Goal: Task Accomplishment & Management: Manage account settings

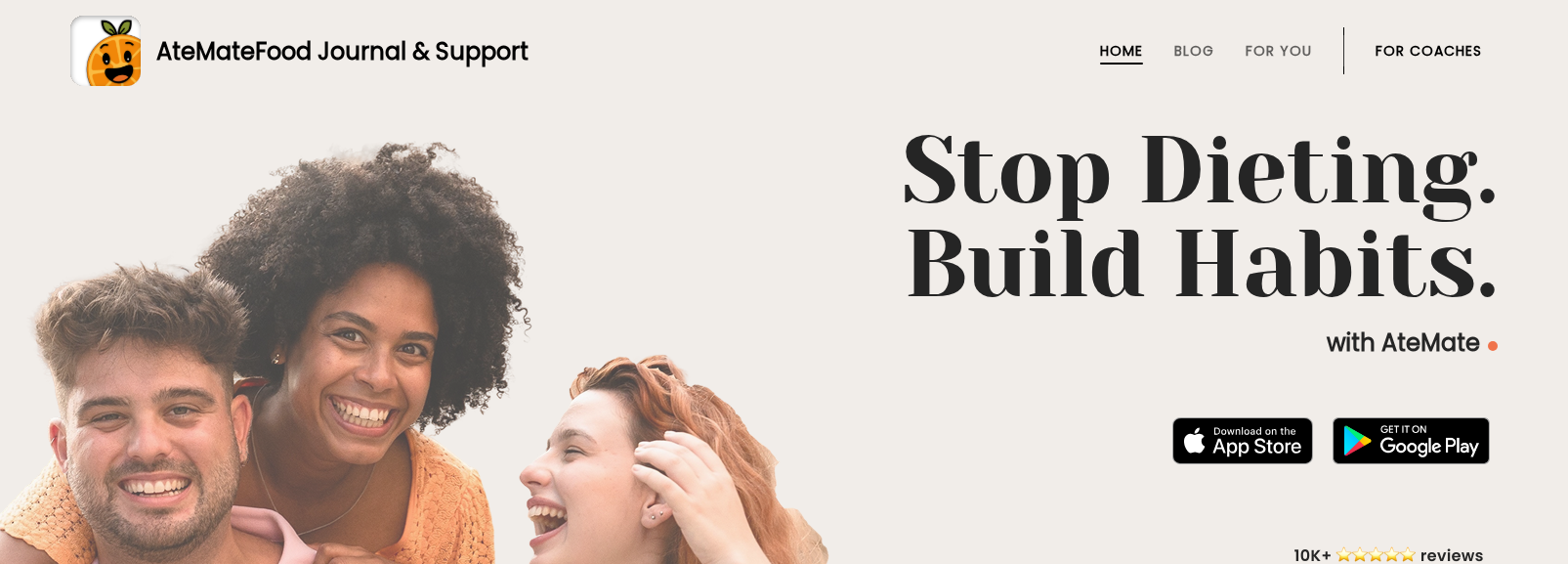
click at [1446, 48] on link "For Coaches" at bounding box center [1428, 51] width 106 height 16
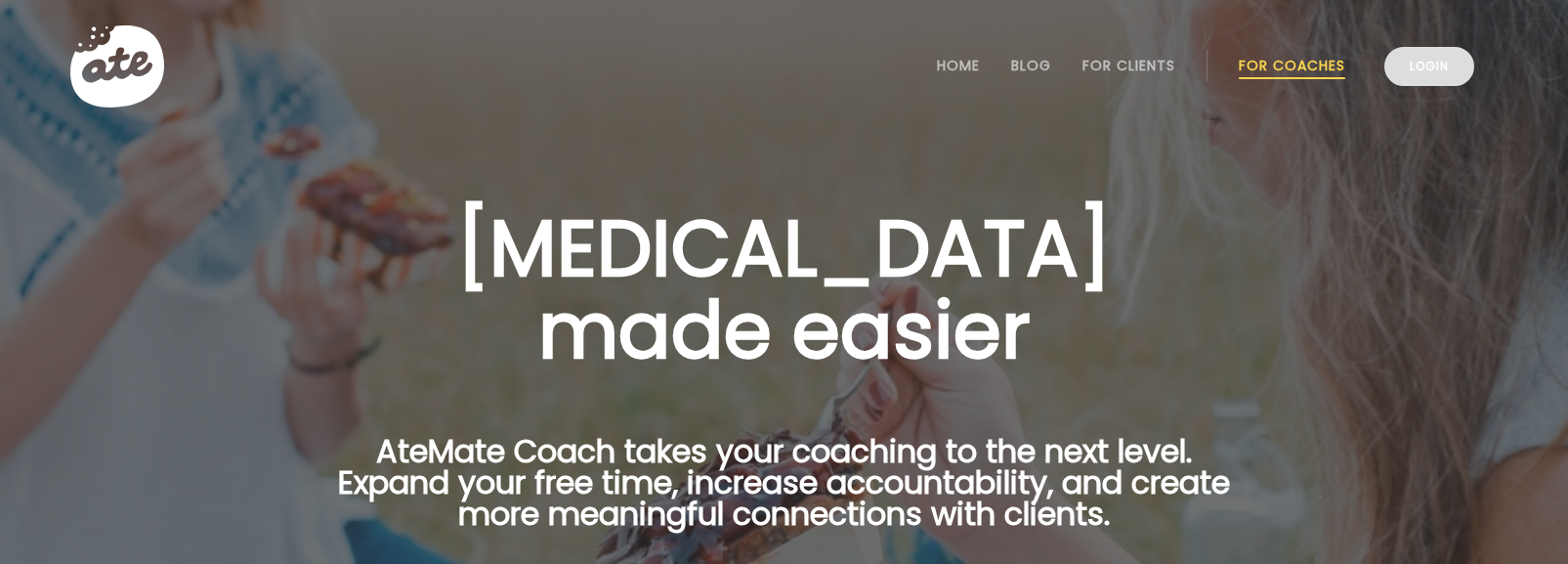
click at [1446, 52] on link "Login" at bounding box center [1428, 65] width 90 height 39
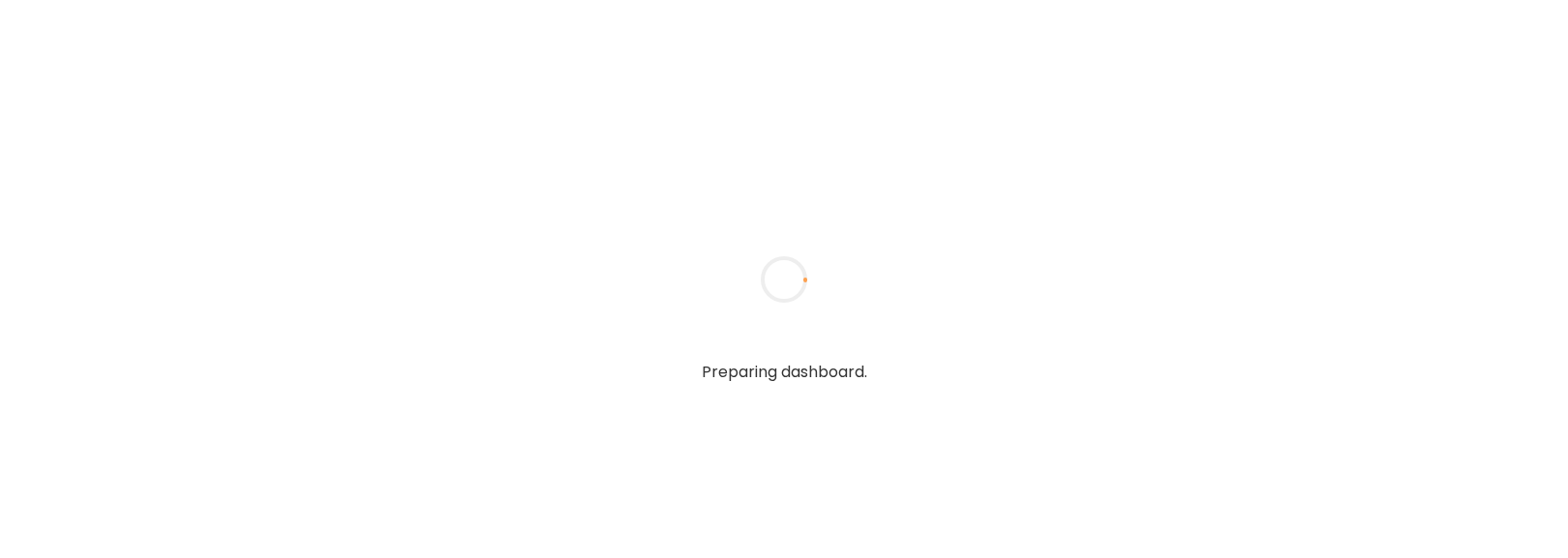
type input "**********"
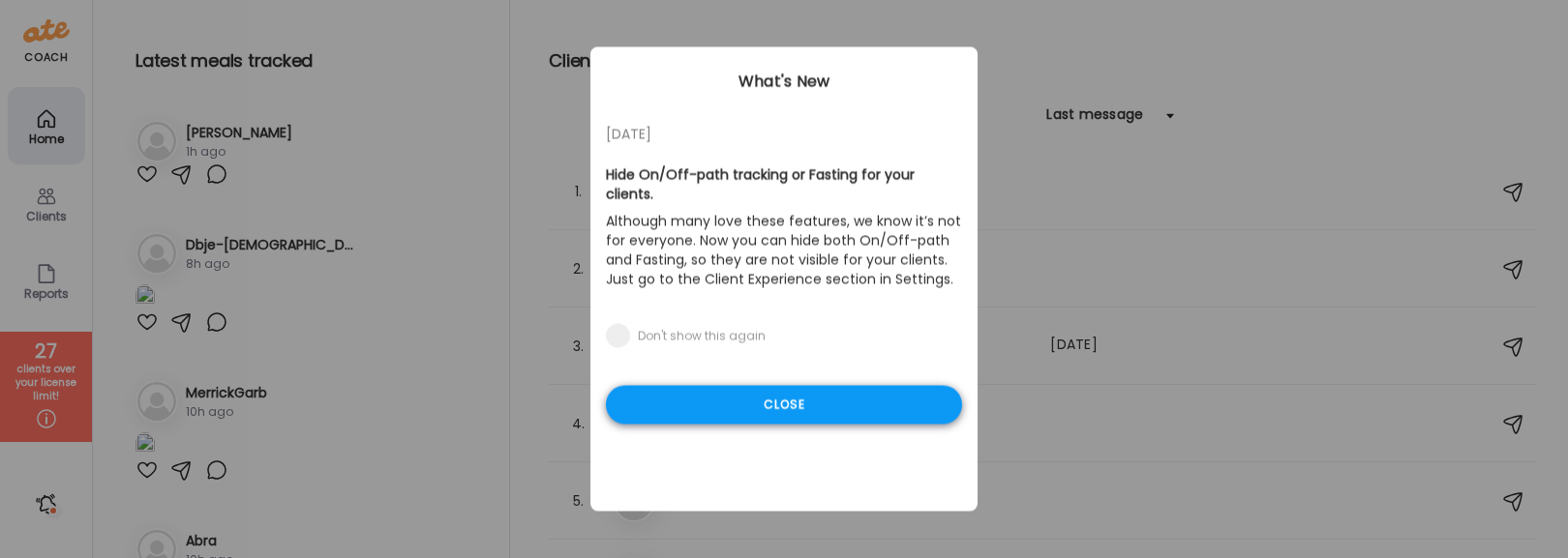
click at [835, 385] on div "Close" at bounding box center [783, 404] width 356 height 38
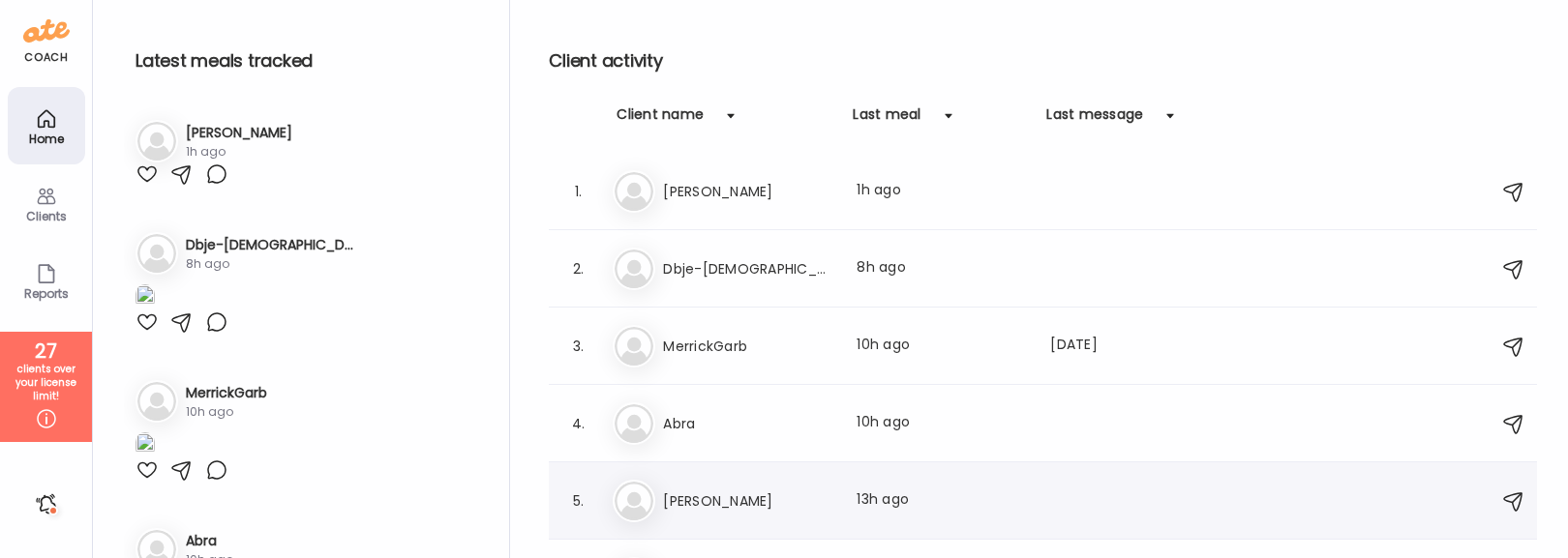
click at [710, 504] on h3 "[PERSON_NAME]" at bounding box center [749, 501] width 171 height 24
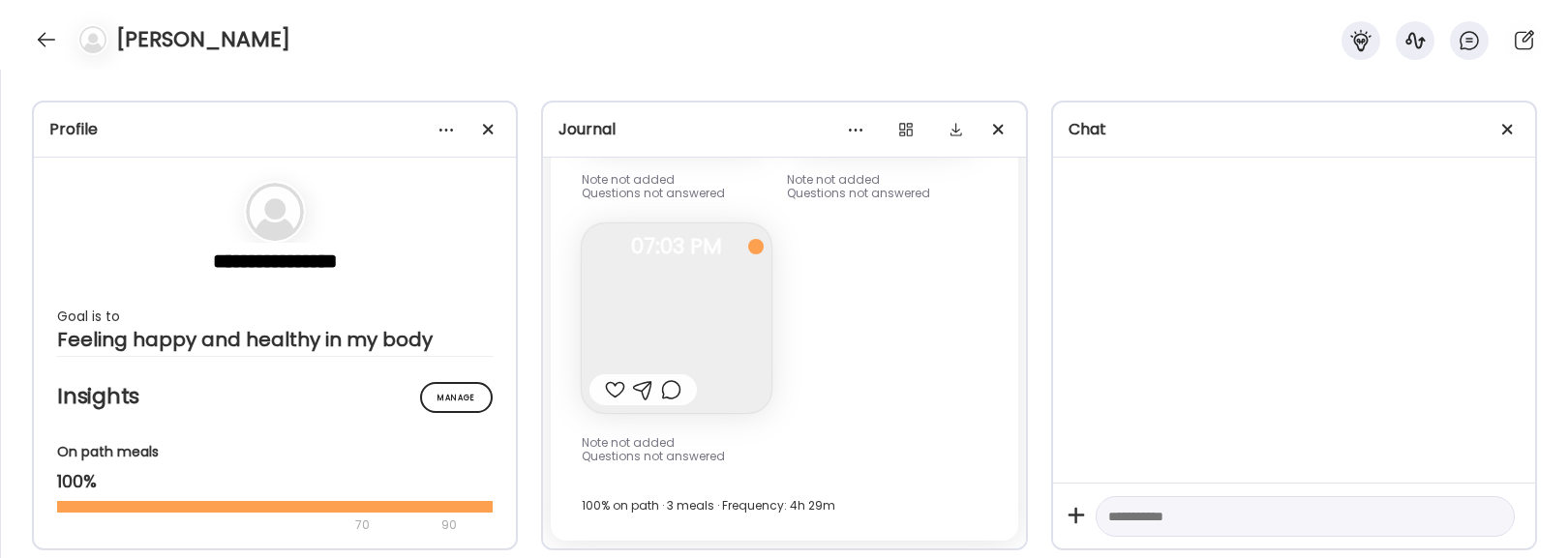
scroll to position [27779, 0]
click at [1507, 129] on span at bounding box center [1507, 128] width 11 height 11
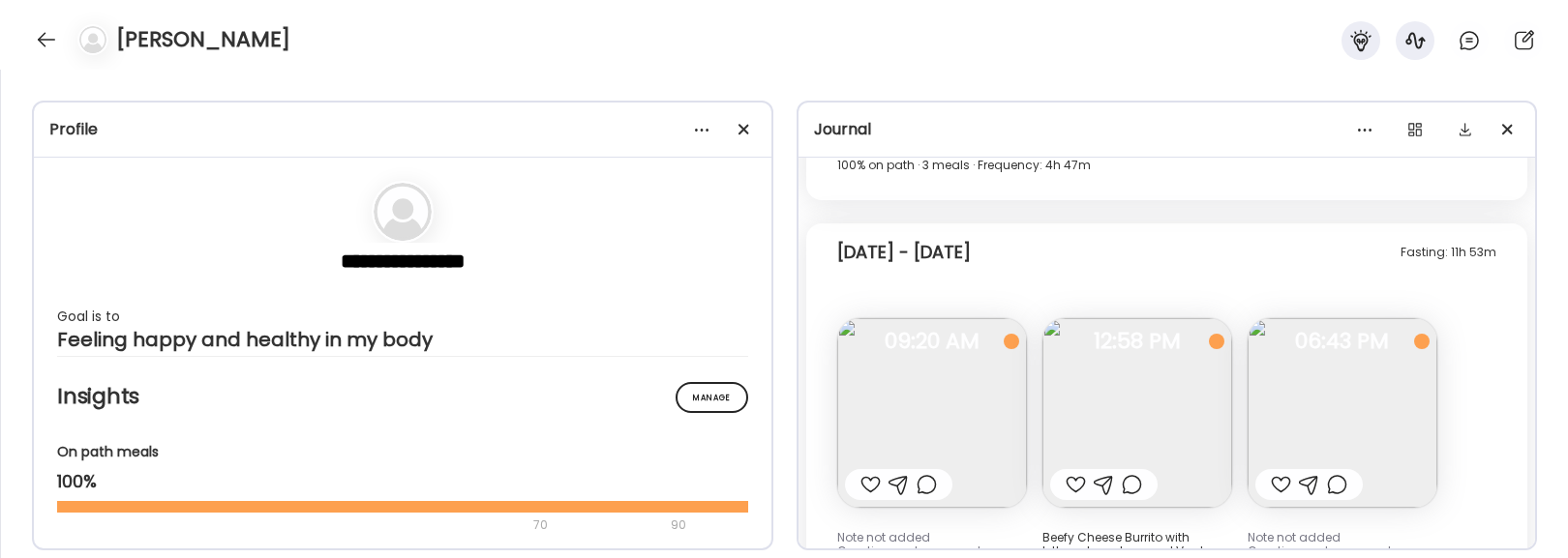
scroll to position [11598, 0]
click at [745, 119] on div at bounding box center [744, 128] width 38 height 38
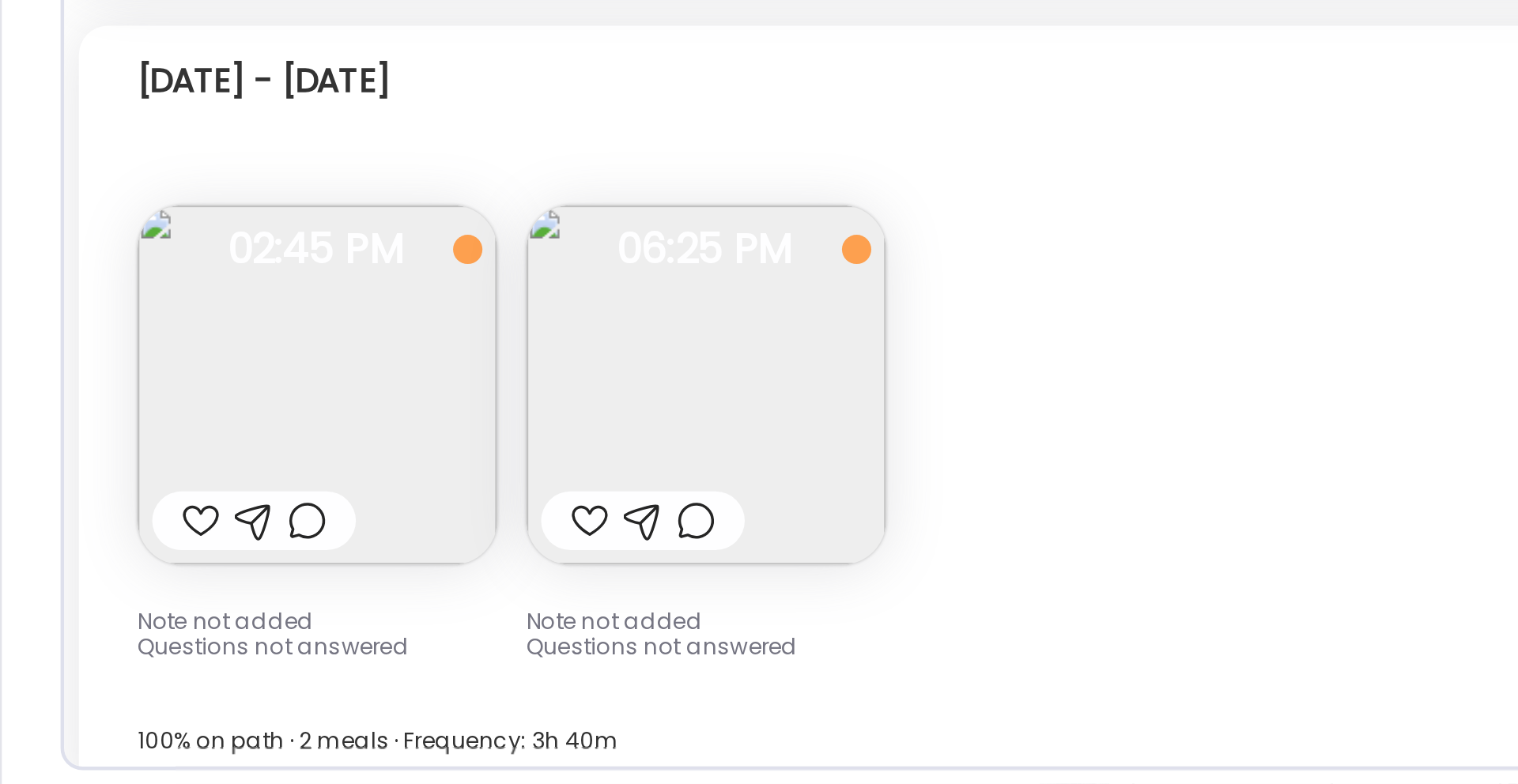
scroll to position [10671, 0]
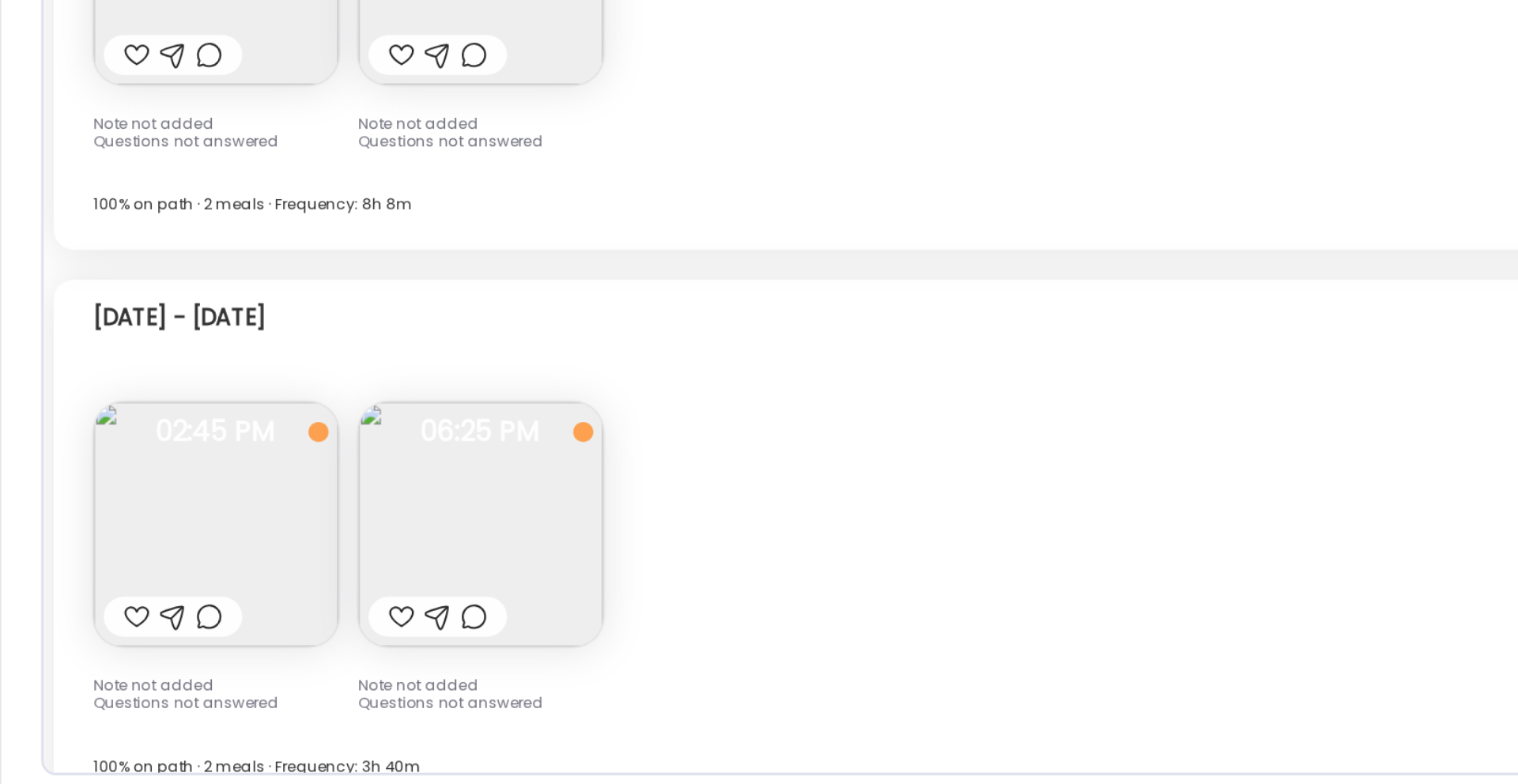
click at [615, 455] on div "Fasting: 18h 45m [DATE] - [DATE] Note not added Questions not answered 02:45 PM…" at bounding box center [759, 632] width 1451 height 337
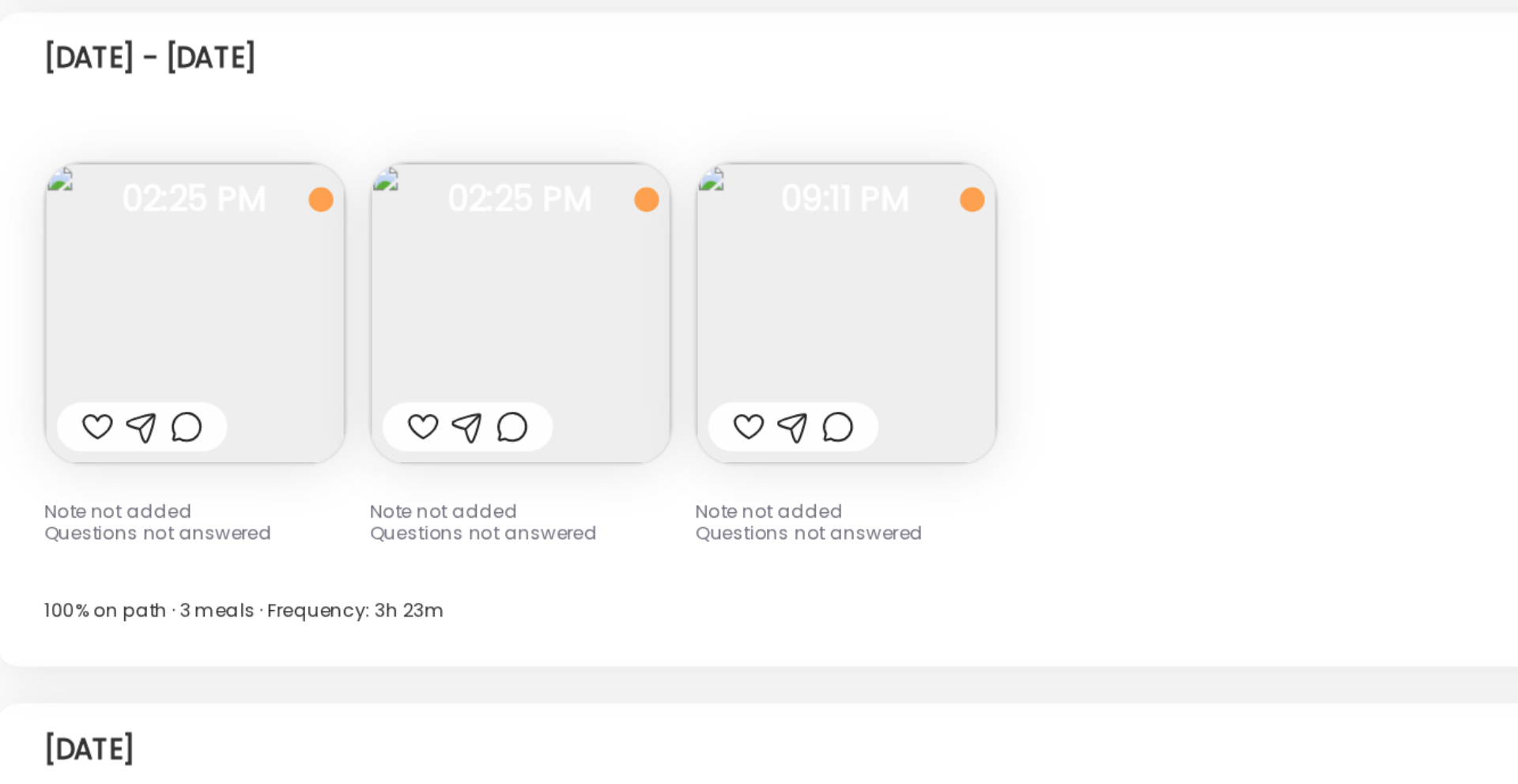
scroll to position [11136, 0]
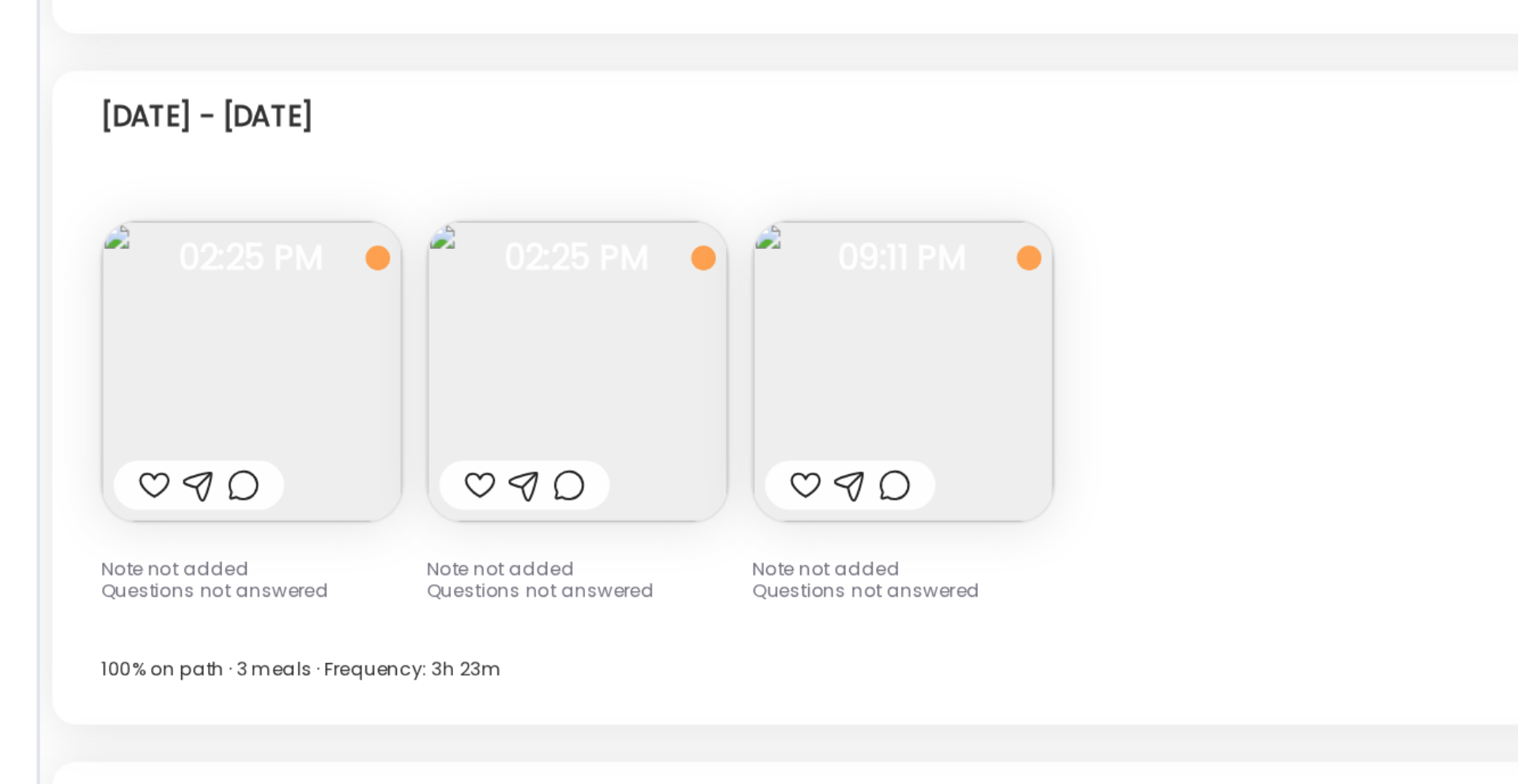
click at [317, 455] on img at bounding box center [304, 508] width 155 height 155
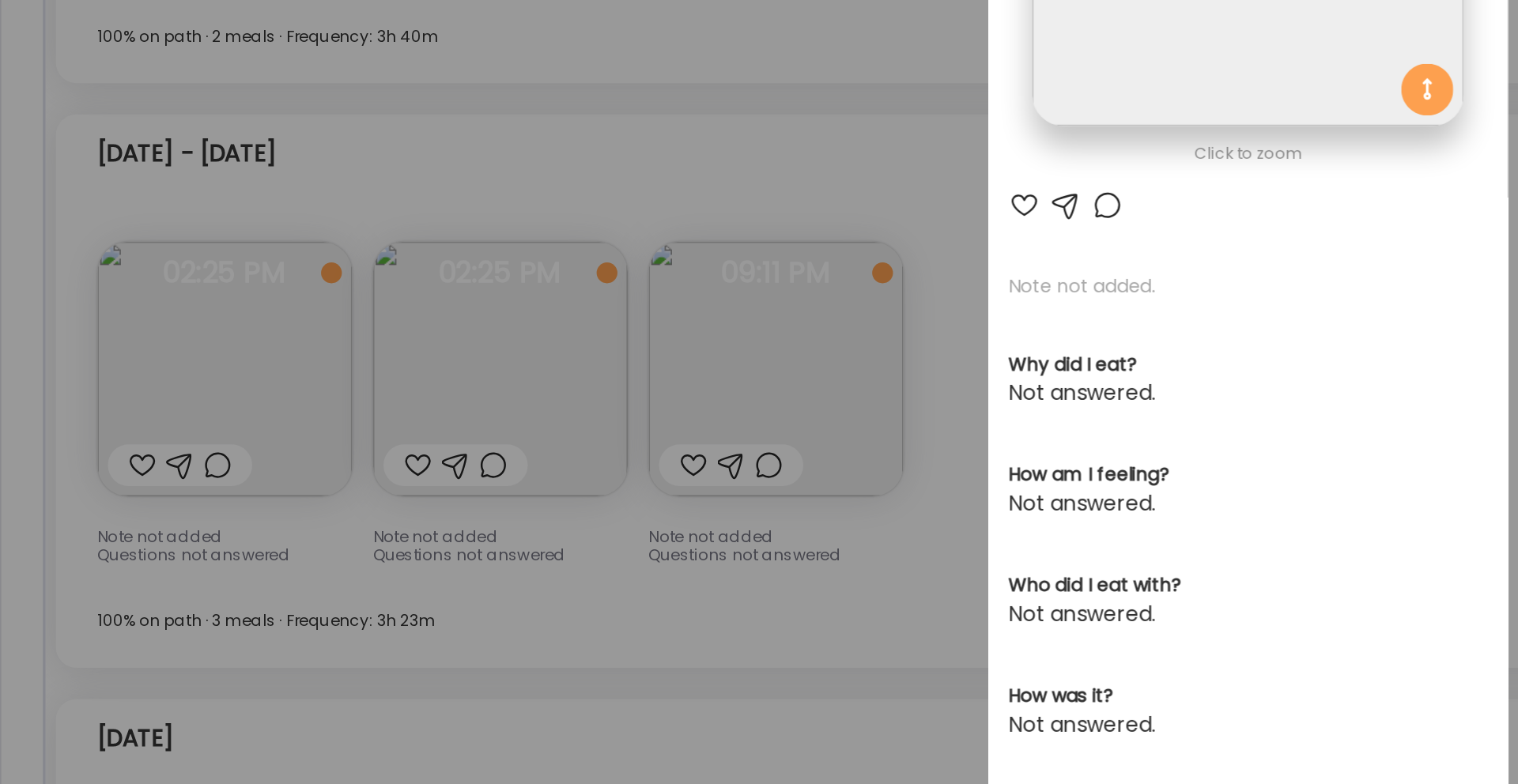
scroll to position [0, 0]
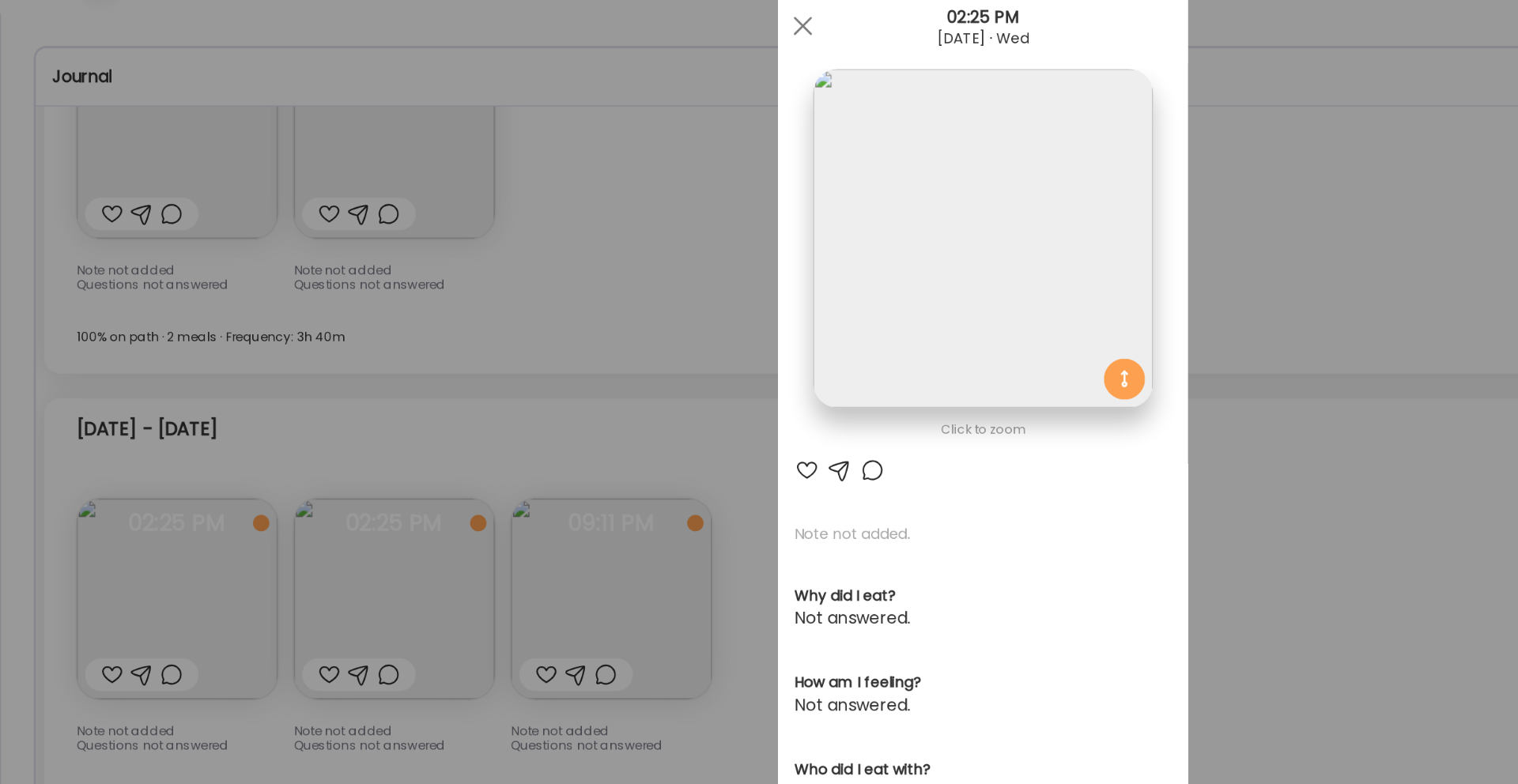
click at [352, 434] on div "Ate Coach Dashboard Wahoo! It’s official Take a moment to set up your Coach Pro…" at bounding box center [759, 392] width 1518 height 784
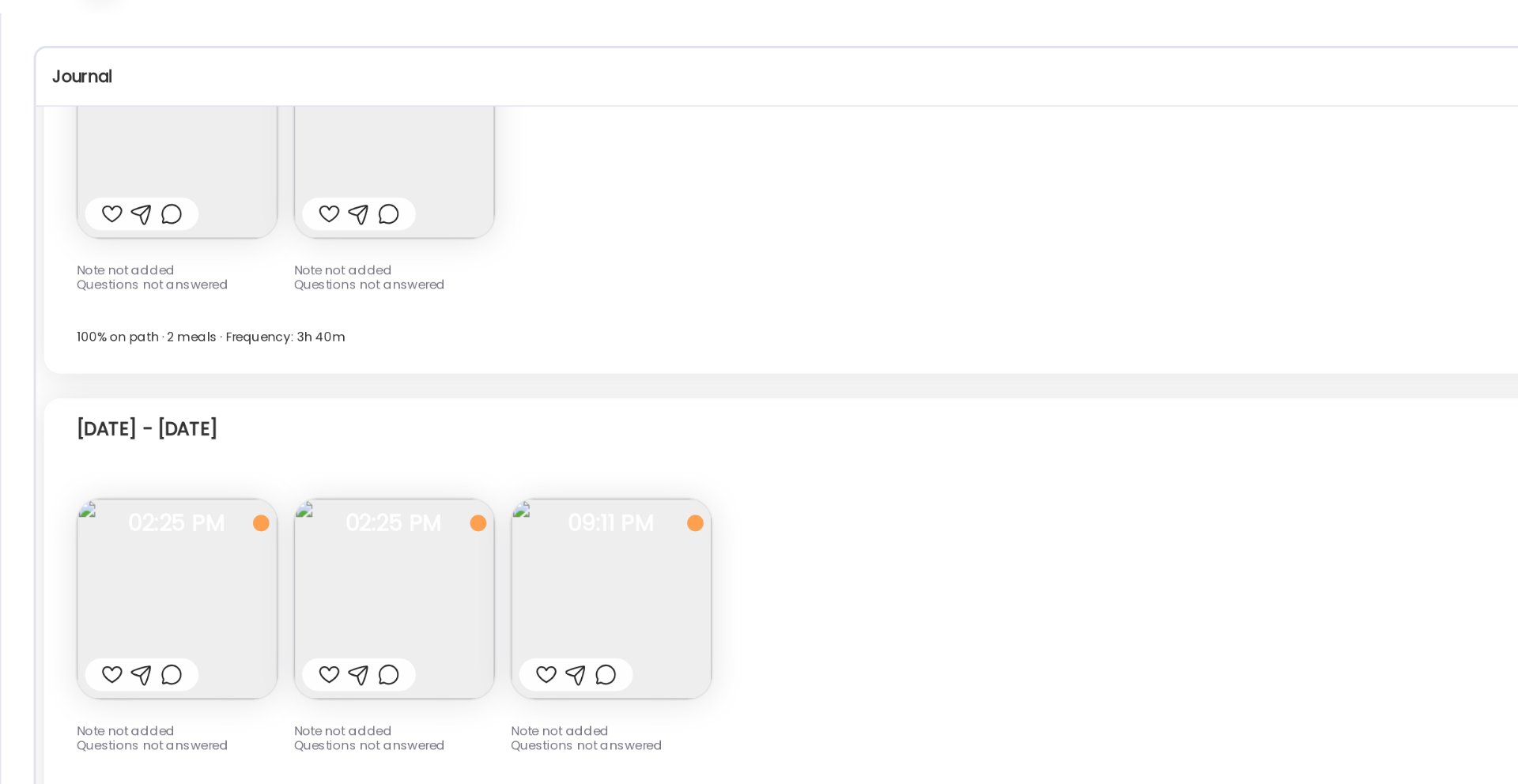
click at [130, 455] on img at bounding box center [136, 508] width 155 height 155
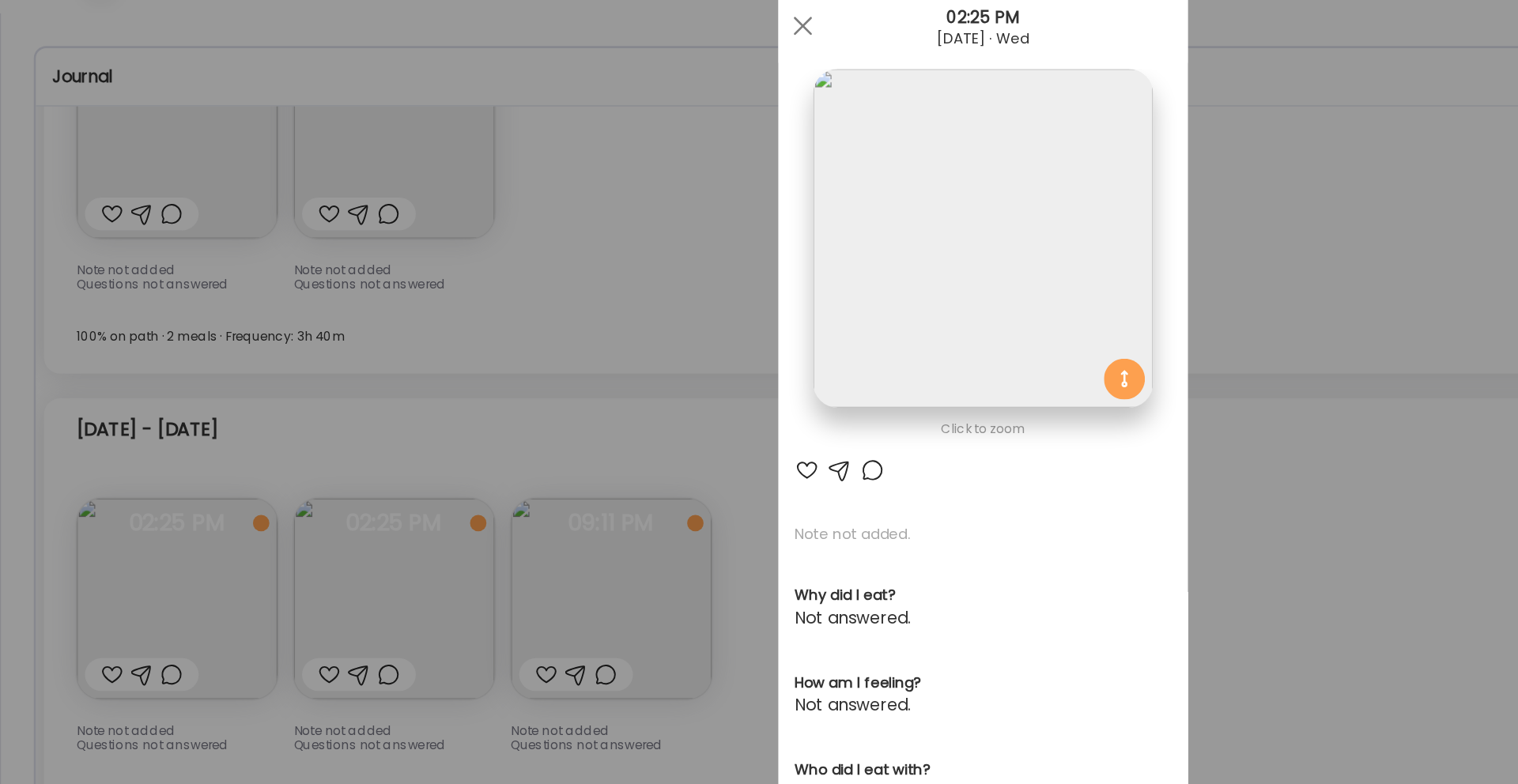
click at [353, 325] on div "Ate Coach Dashboard Wahoo! It’s official Take a moment to set up your Coach Pro…" at bounding box center [759, 392] width 1518 height 784
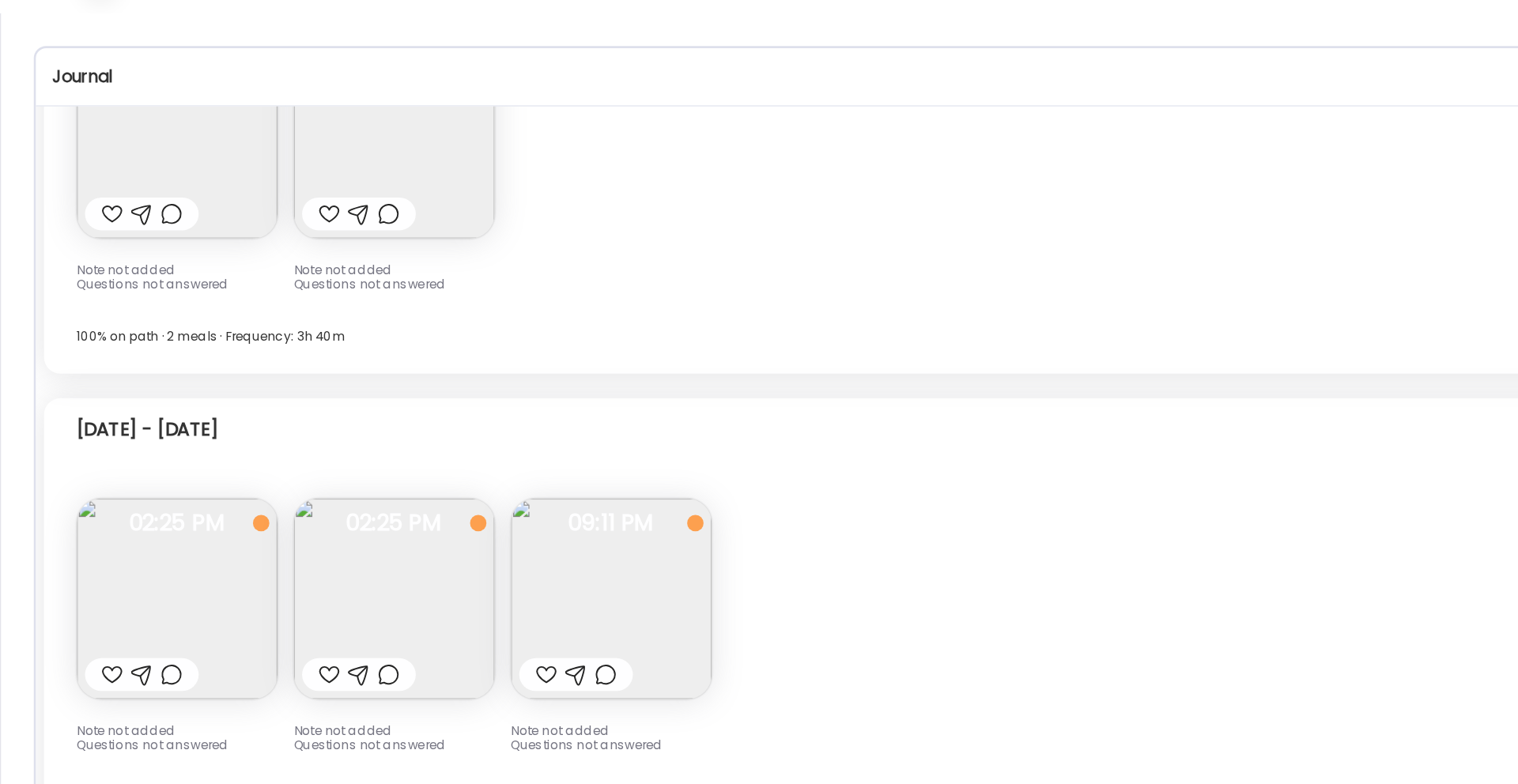
click at [322, 455] on img at bounding box center [304, 508] width 155 height 155
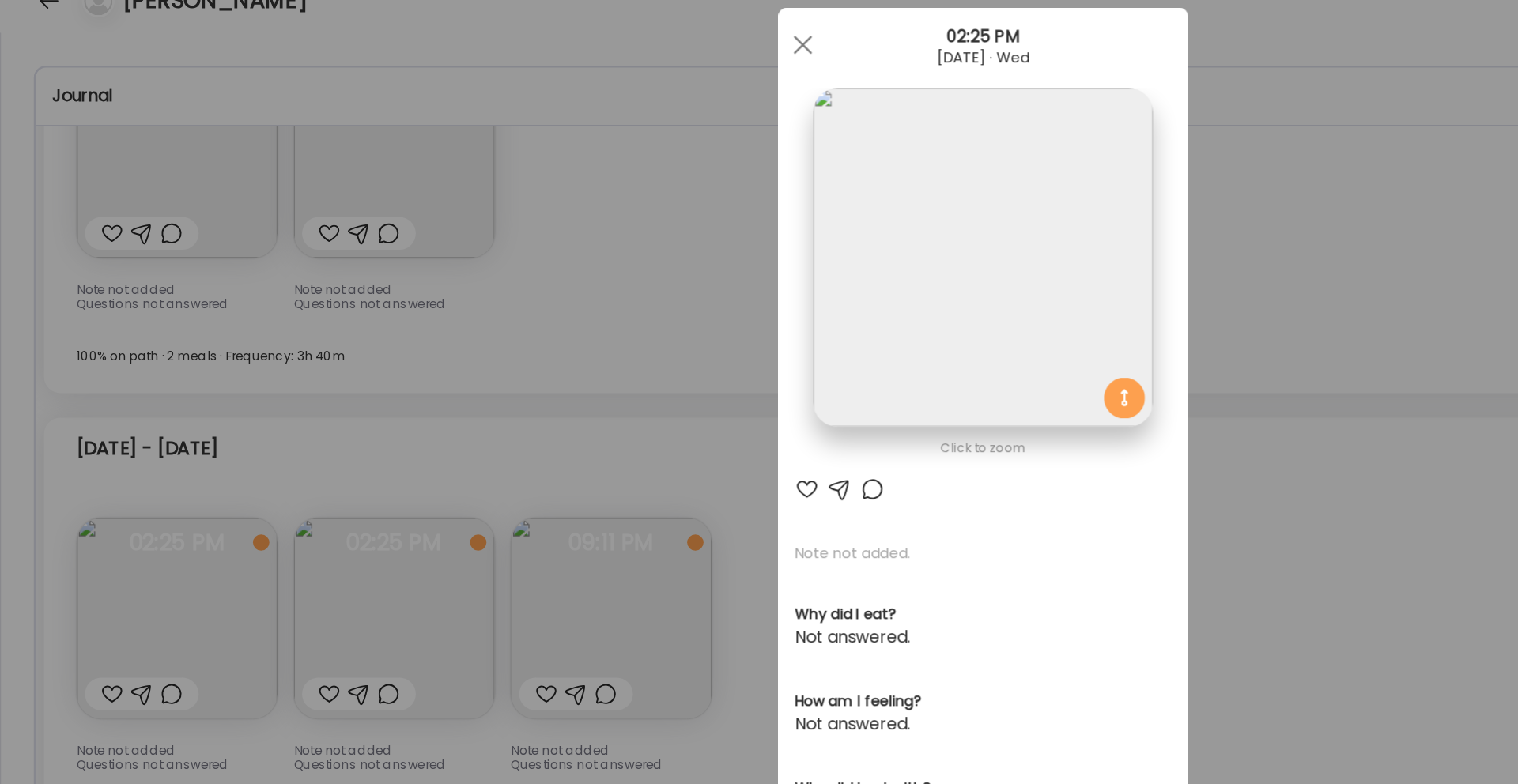
click at [481, 277] on div "Ate Coach Dashboard Wahoo! It’s official Take a moment to set up your Coach Pro…" at bounding box center [759, 392] width 1518 height 784
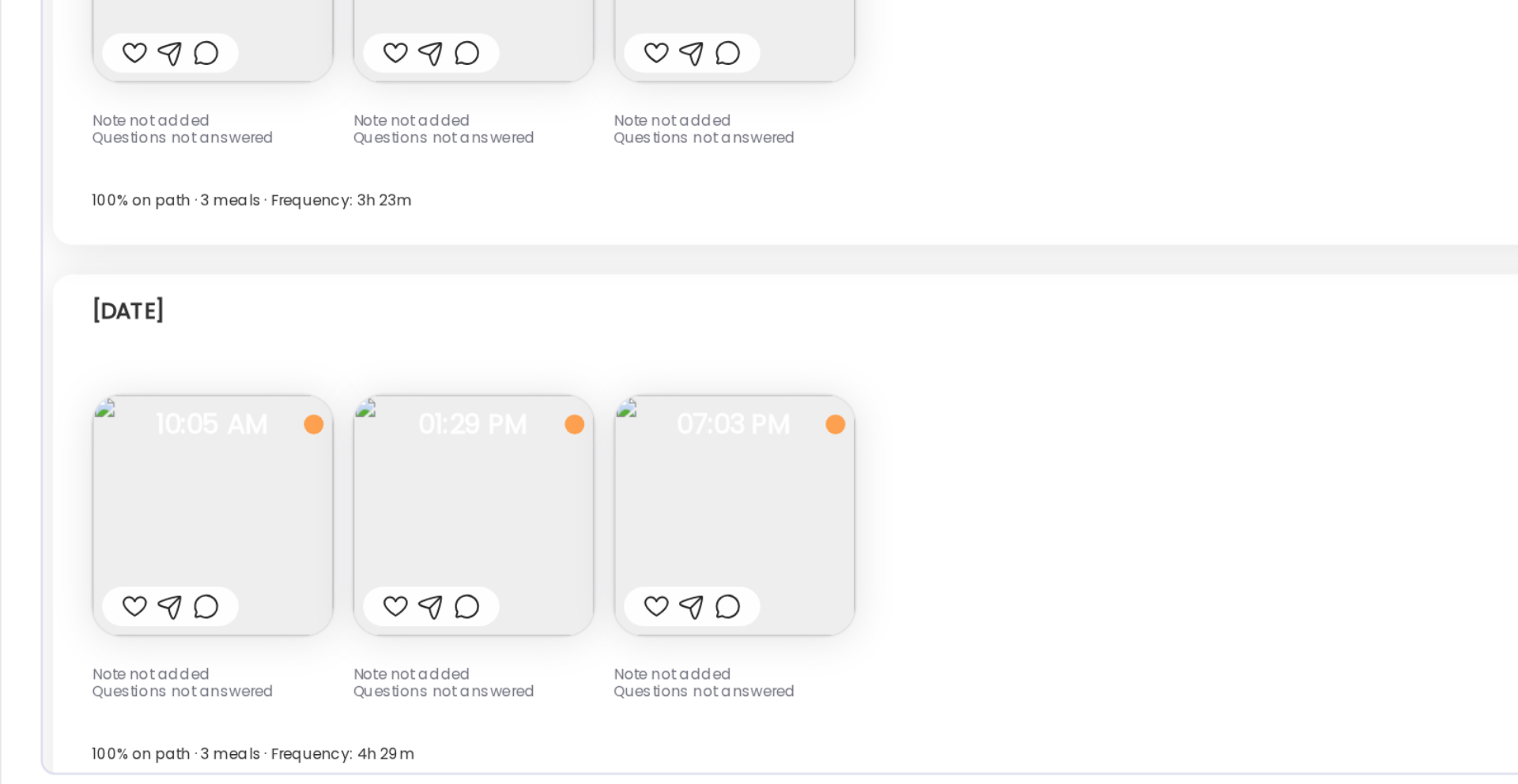
scroll to position [11391, 0]
